Goal: Task Accomplishment & Management: Complete application form

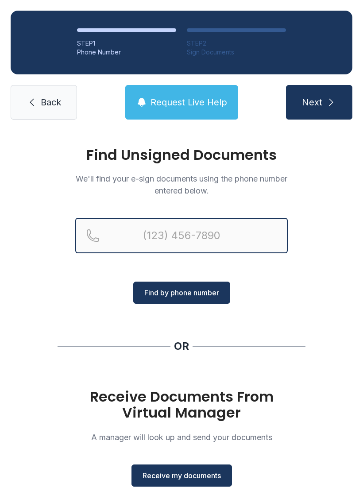
click at [128, 232] on input "Reservation phone number" at bounding box center [181, 235] width 212 height 35
type input "("
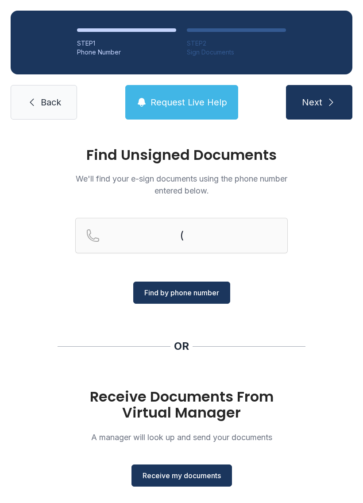
click at [37, 107] on link "Back" at bounding box center [44, 102] width 66 height 35
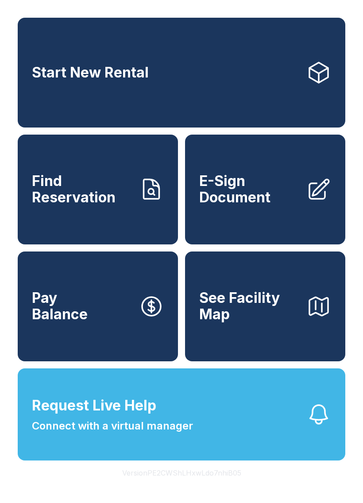
click at [253, 196] on span "E-Sign Document" at bounding box center [249, 189] width 100 height 32
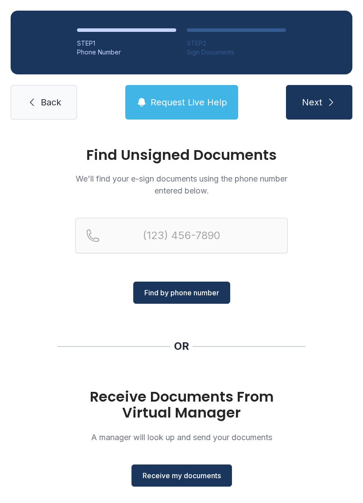
click at [202, 481] on button "Receive my documents" at bounding box center [181, 475] width 100 height 22
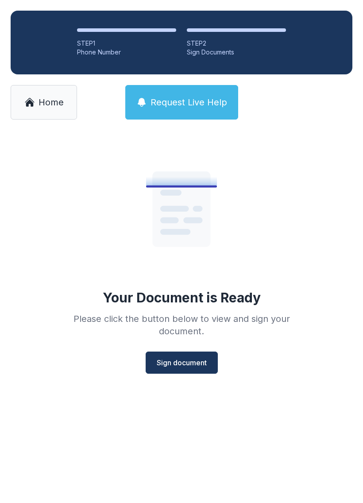
click at [179, 362] on span "Sign document" at bounding box center [182, 362] width 50 height 11
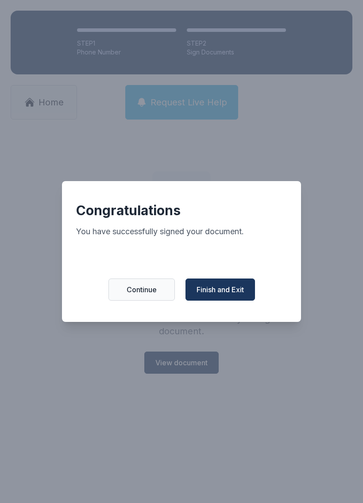
click at [225, 295] on span "Finish and Exit" at bounding box center [219, 289] width 47 height 11
